Goal: Information Seeking & Learning: Learn about a topic

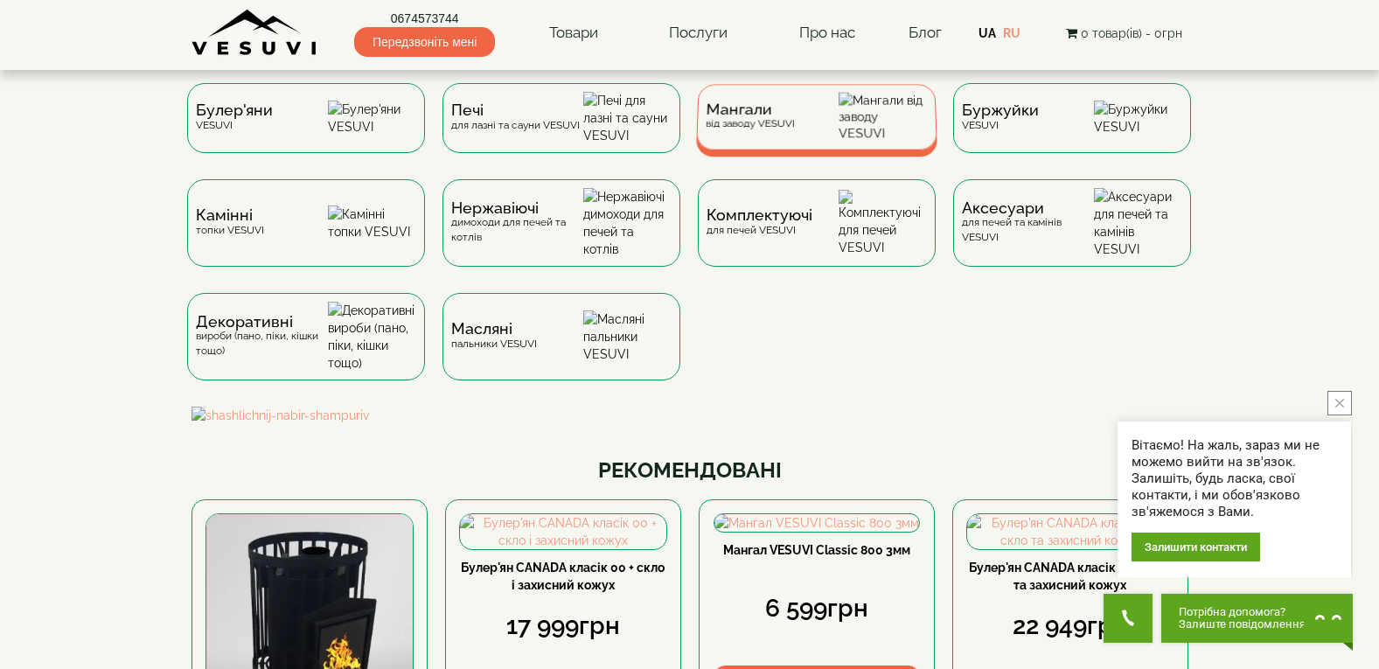
click at [835, 115] on div "Мангали від заводу VESUVI" at bounding box center [816, 117] width 241 height 66
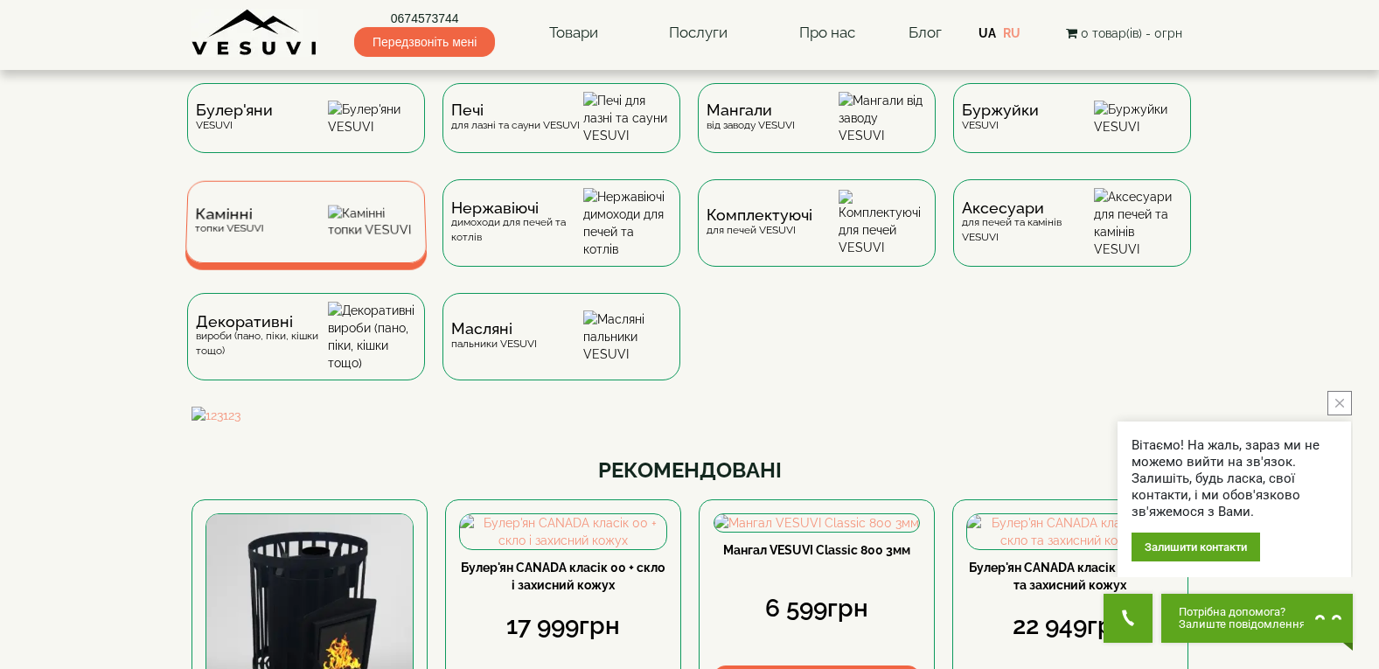
click at [334, 252] on div "Камінні топки VESUVI" at bounding box center [306, 222] width 242 height 82
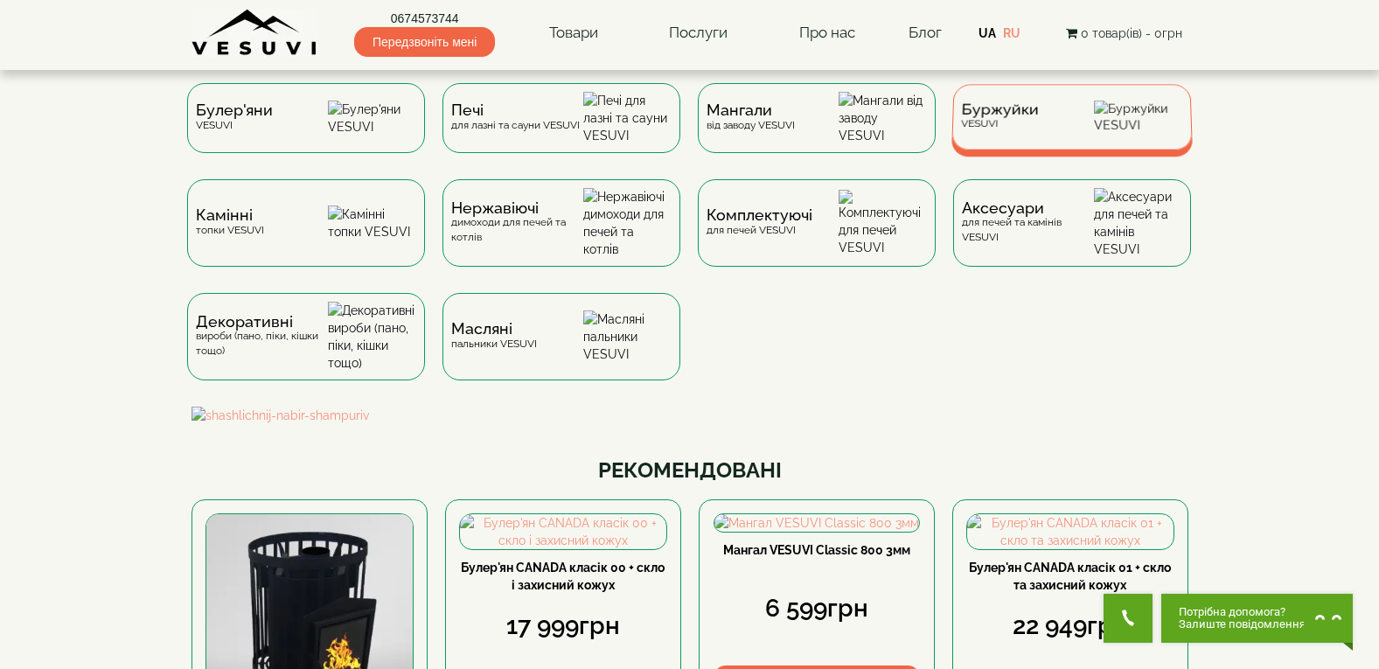
click at [1098, 126] on div "Буржуйки VESUVI" at bounding box center [1072, 117] width 241 height 66
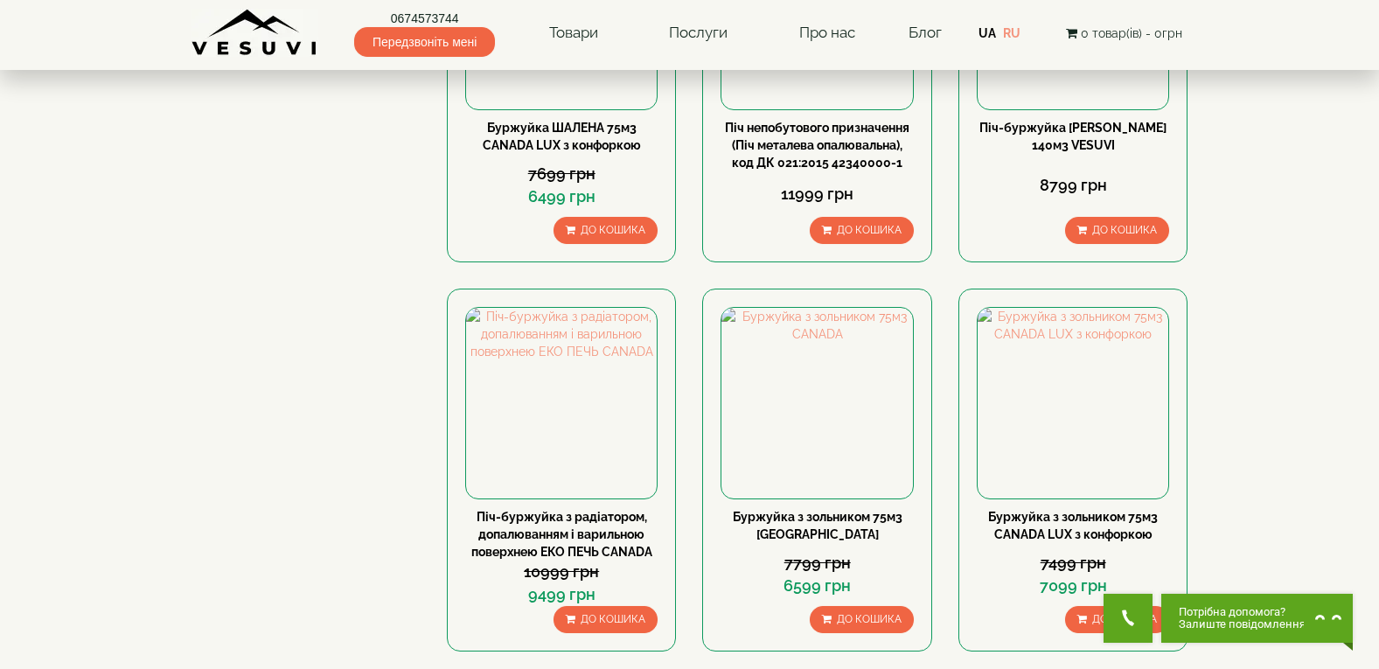
scroll to position [700, 0]
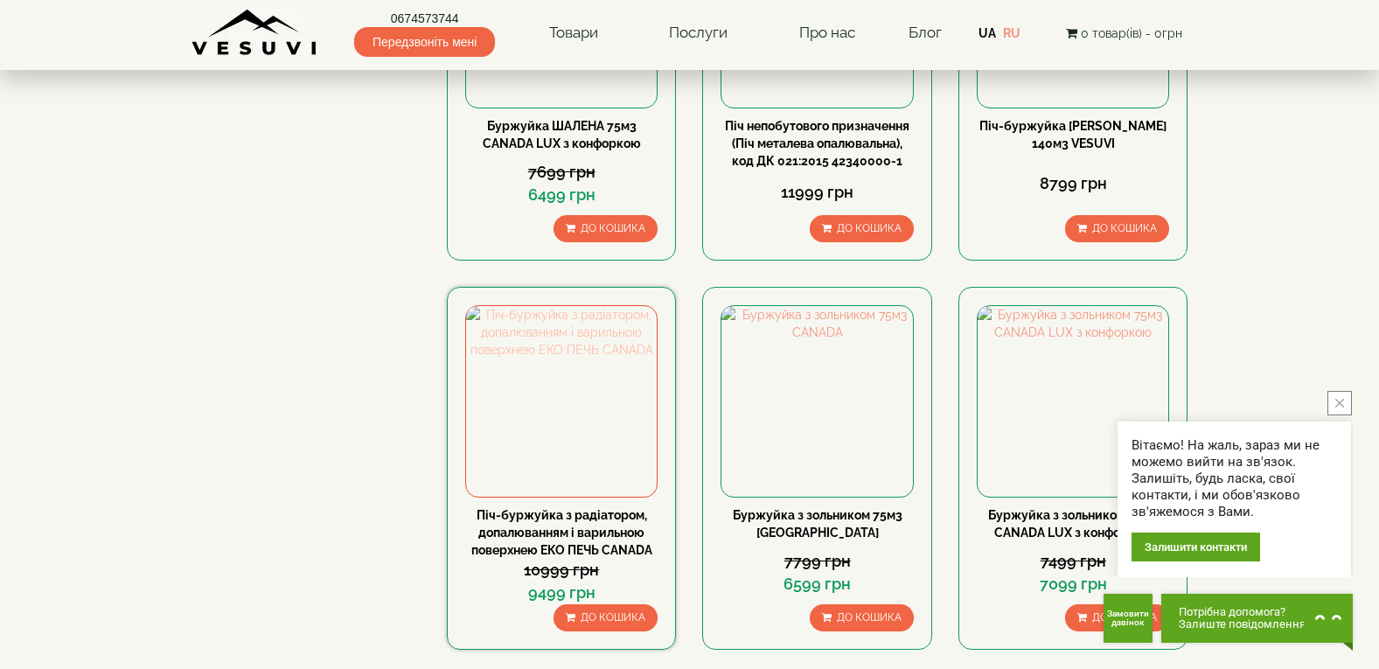
click at [599, 407] on img at bounding box center [561, 401] width 191 height 191
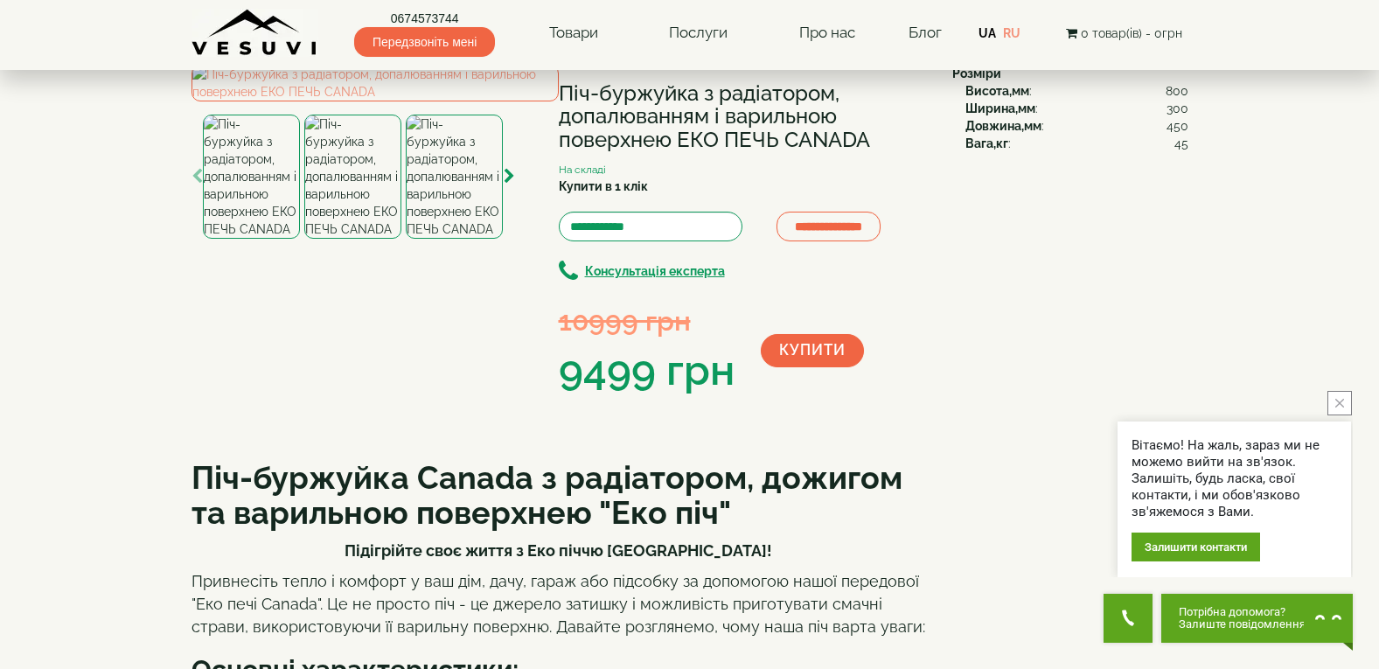
scroll to position [262, 0]
